Goal: Task Accomplishment & Management: Manage account settings

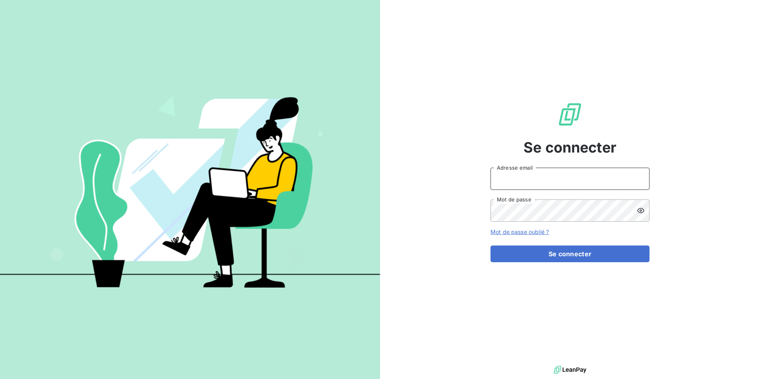
type input "[EMAIL_ADDRESS][DOMAIN_NAME]"
click at [598, 177] on input "[EMAIL_ADDRESS][DOMAIN_NAME]" at bounding box center [570, 179] width 159 height 22
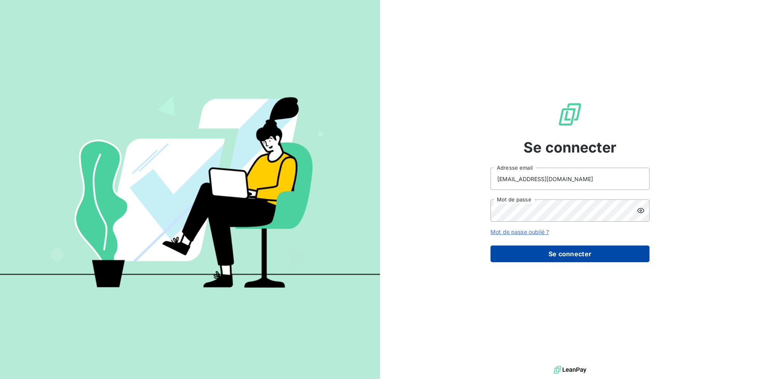
click at [594, 253] on button "Se connecter" at bounding box center [570, 254] width 159 height 17
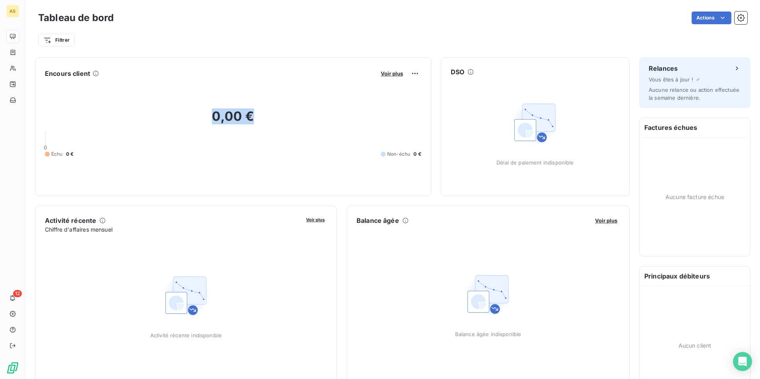
drag, startPoint x: 253, startPoint y: 114, endPoint x: 210, endPoint y: 118, distance: 43.2
click at [210, 118] on h2 "0,00 €" at bounding box center [233, 121] width 377 height 24
drag, startPoint x: 210, startPoint y: 118, endPoint x: 198, endPoint y: 116, distance: 12.1
click at [198, 116] on h2 "0,00 €" at bounding box center [233, 121] width 377 height 24
click at [49, 154] on div at bounding box center [47, 154] width 5 height 5
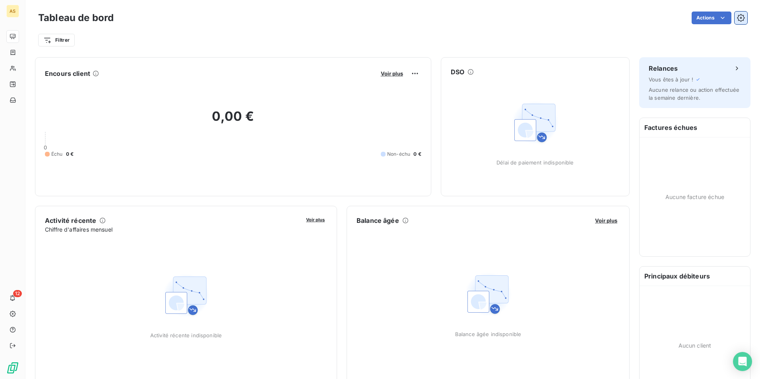
click at [735, 20] on button "button" at bounding box center [741, 18] width 13 height 13
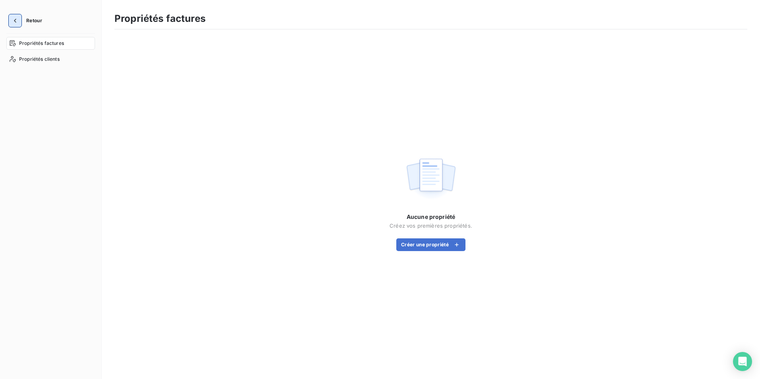
click at [21, 20] on button "button" at bounding box center [15, 20] width 13 height 13
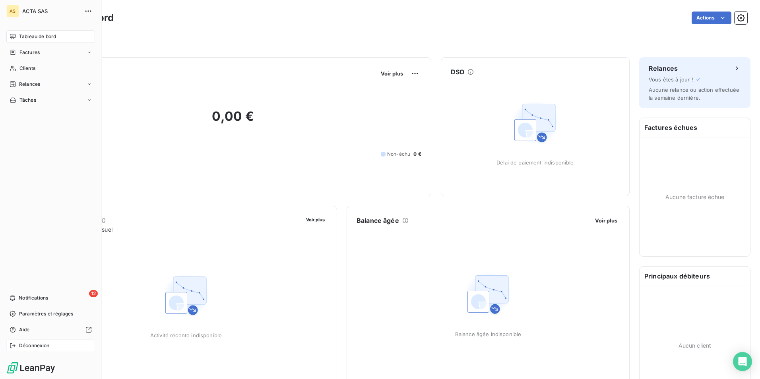
click at [25, 346] on span "Déconnexion" at bounding box center [34, 345] width 31 height 7
